Goal: Task Accomplishment & Management: Manage account settings

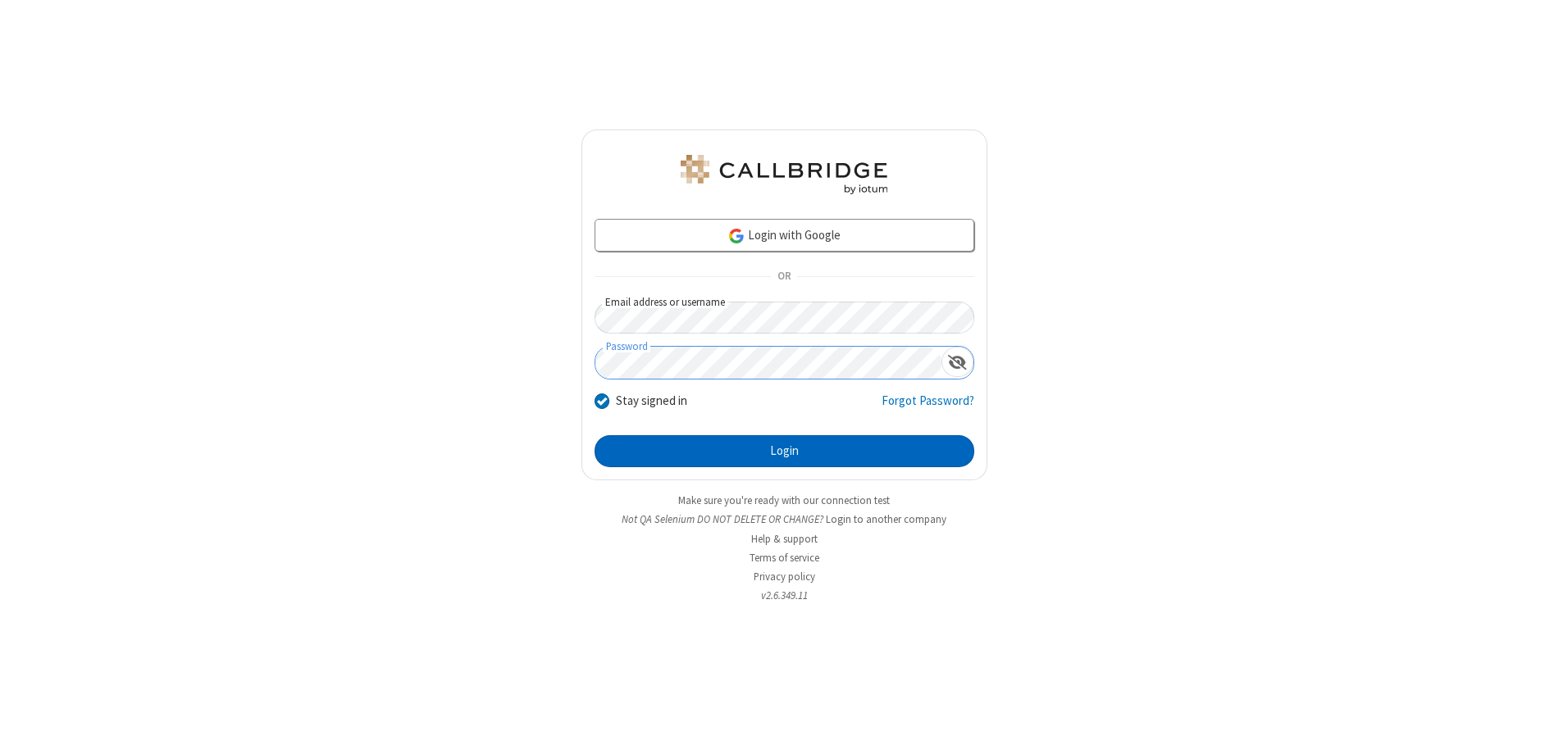
click at [784, 451] on button "Login" at bounding box center [784, 452] width 380 height 33
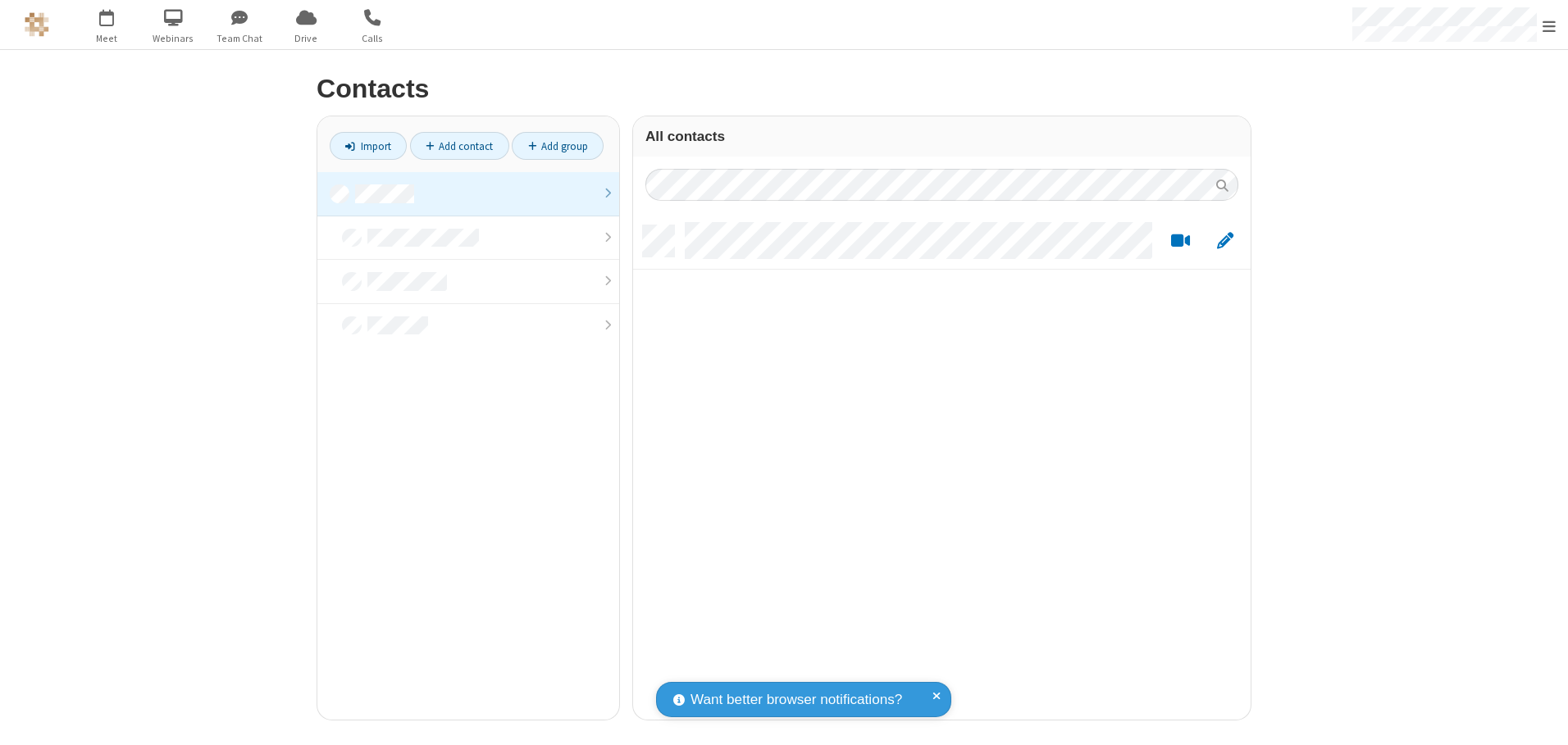
scroll to position [494, 605]
click at [468, 194] on link at bounding box center [467, 194] width 301 height 45
click at [459, 146] on link "Add contact" at bounding box center [459, 146] width 100 height 28
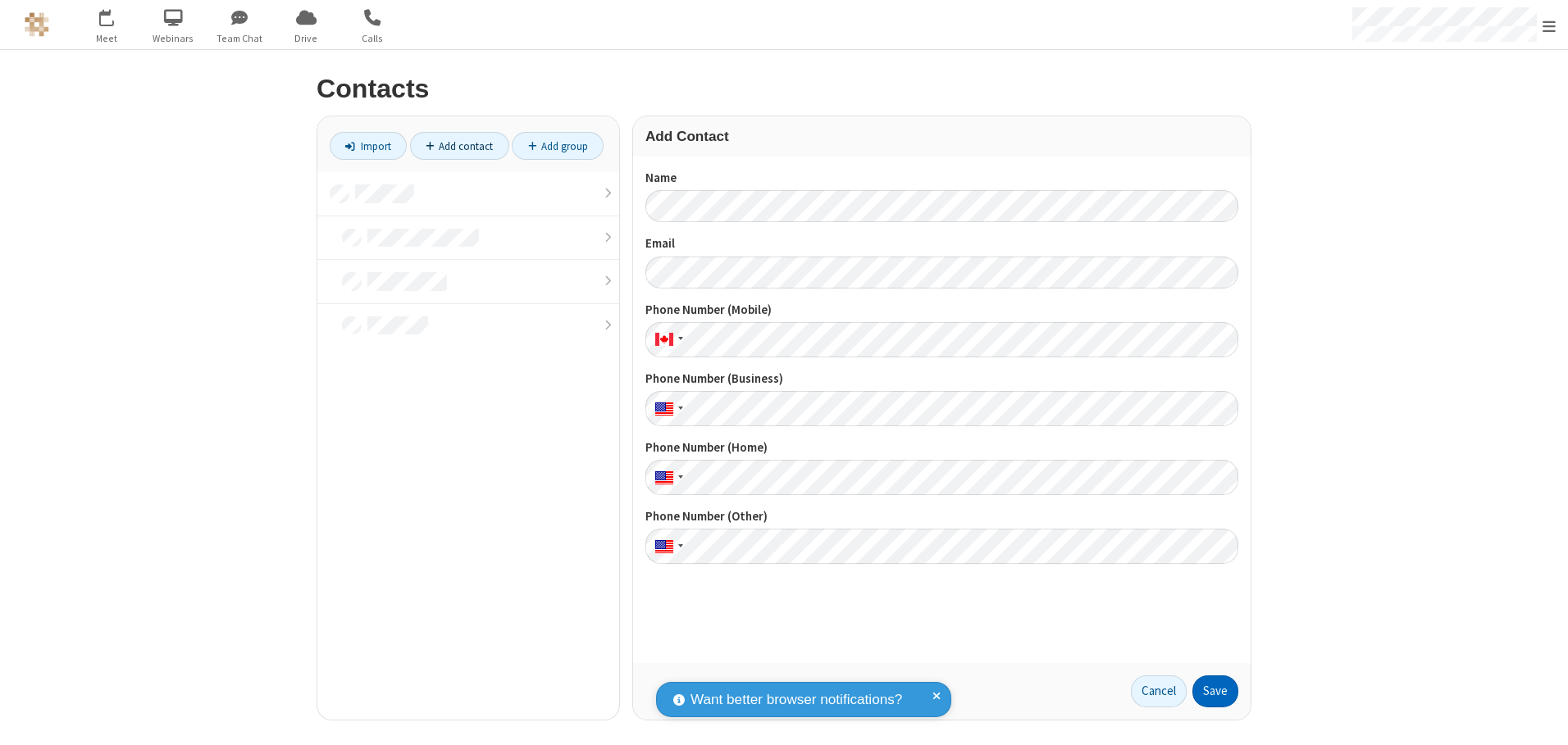
click at [1215, 691] on button "Save" at bounding box center [1215, 693] width 46 height 33
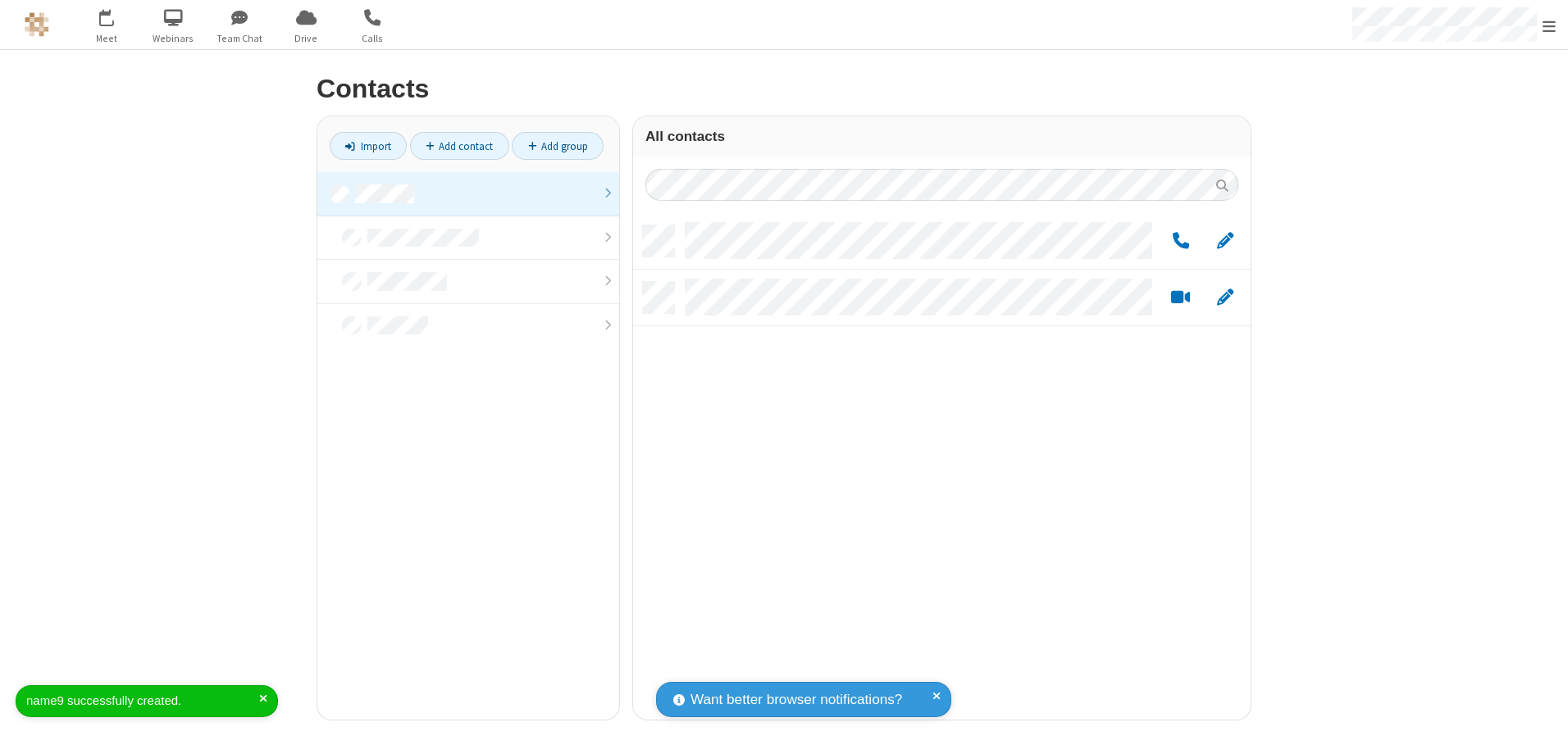
scroll to position [494, 605]
click at [459, 146] on link "Add contact" at bounding box center [459, 146] width 100 height 28
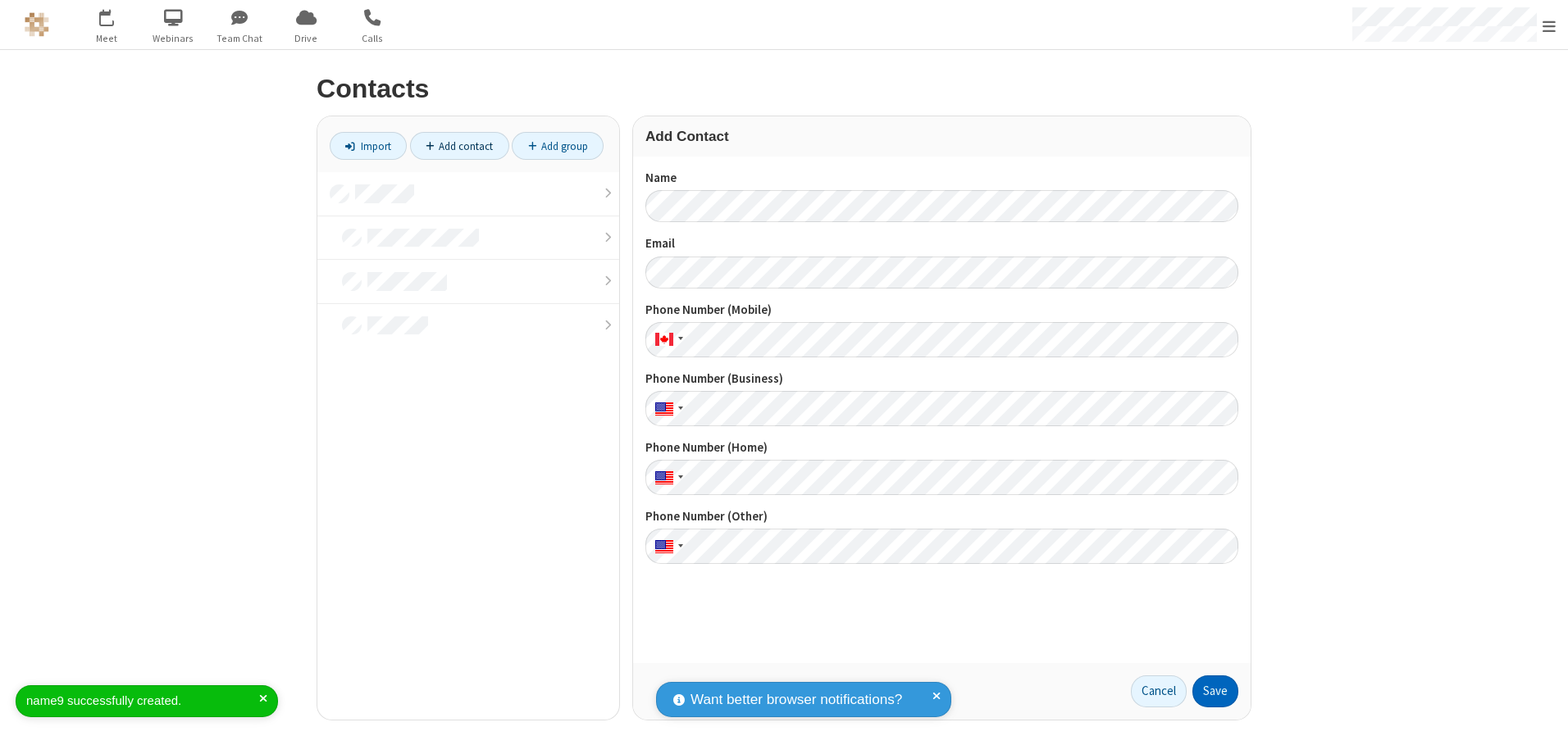
click at [1215, 691] on button "Save" at bounding box center [1215, 693] width 46 height 33
